Goal: Task Accomplishment & Management: Manage account settings

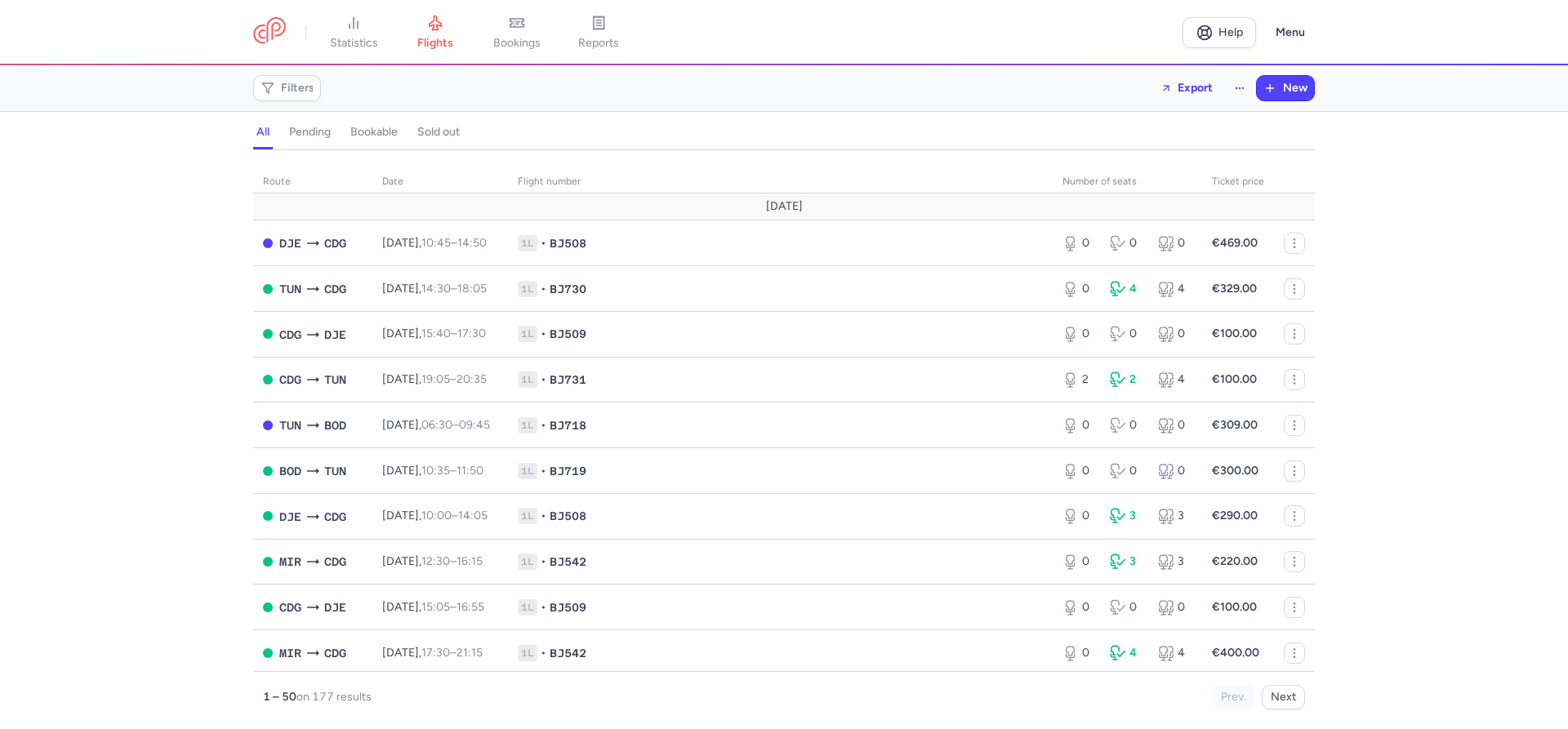
click at [60, 348] on div "route date Flight number number of seats Ticket price [DATE] DJE CDG [DATE] 10:…" at bounding box center [784, 444] width 1568 height 569
click at [60, 336] on div "route date Flight number number of seats Ticket price [DATE] DJE CDG [DATE] 10:…" at bounding box center [784, 444] width 1568 height 569
click at [522, 36] on span "bookings" at bounding box center [517, 43] width 47 height 14
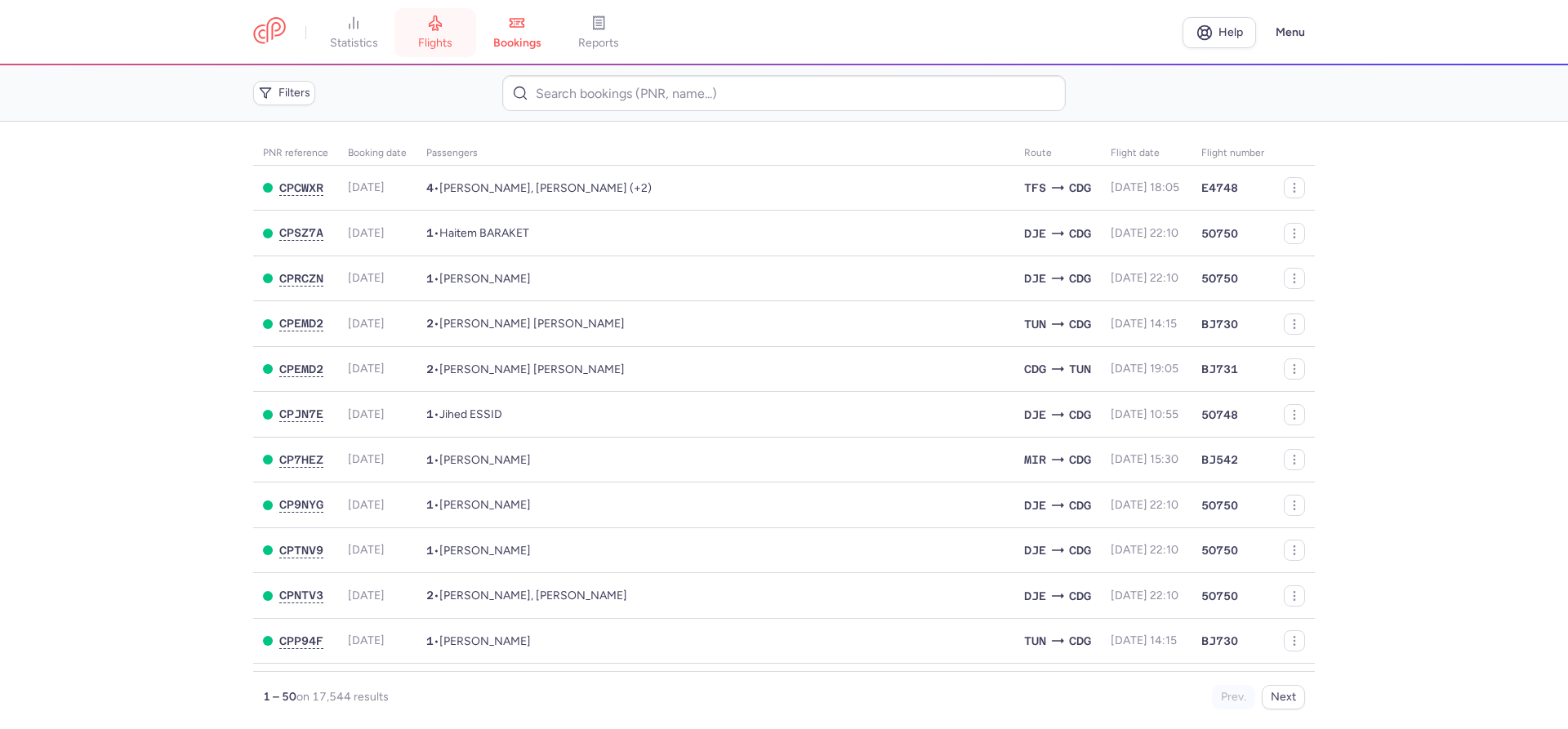
click at [452, 40] on span "flights" at bounding box center [435, 43] width 35 height 14
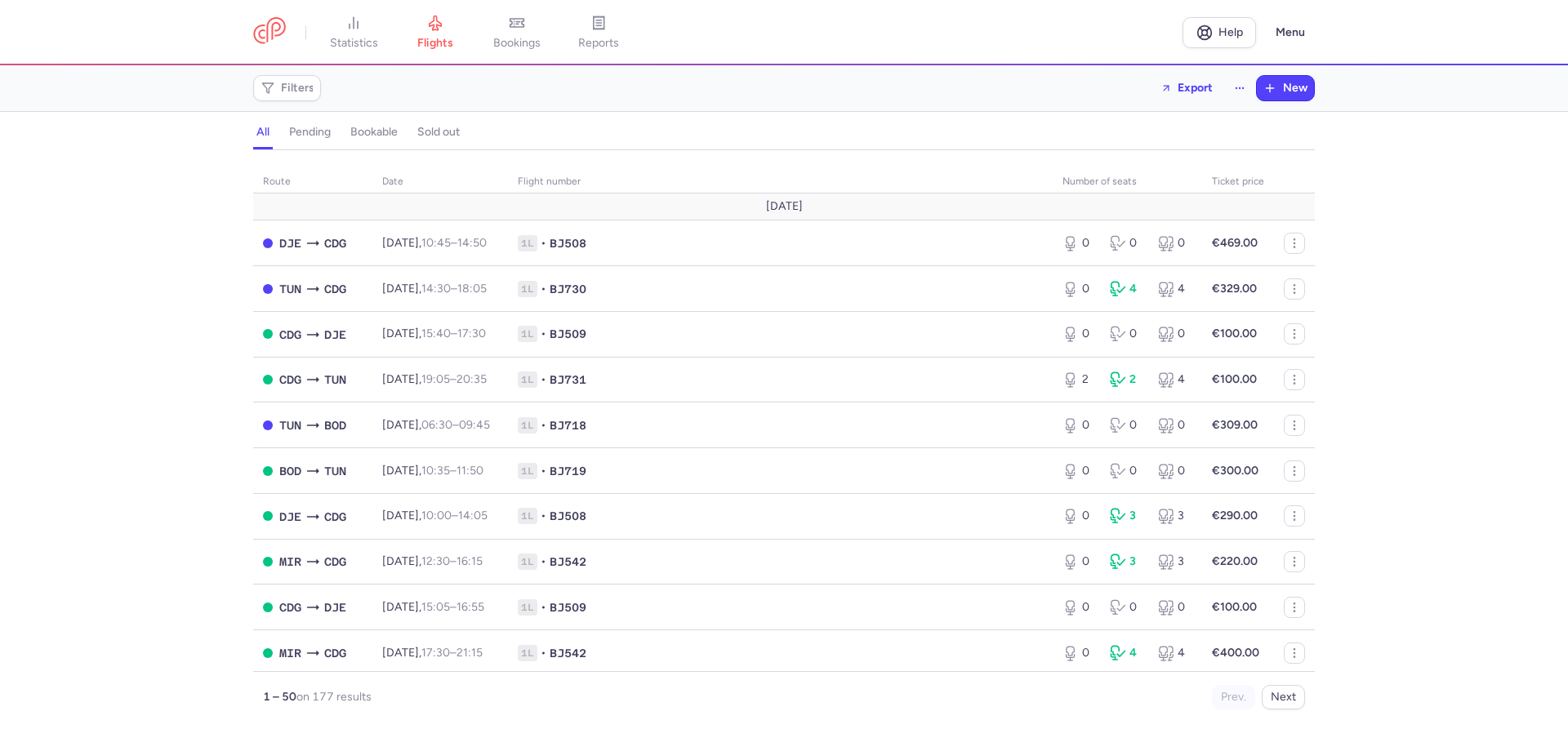
click at [129, 316] on div "route date Flight number number of seats Ticket price [DATE] DJE CDG [DATE] 10:…" at bounding box center [784, 444] width 1568 height 569
